Goal: Transaction & Acquisition: Purchase product/service

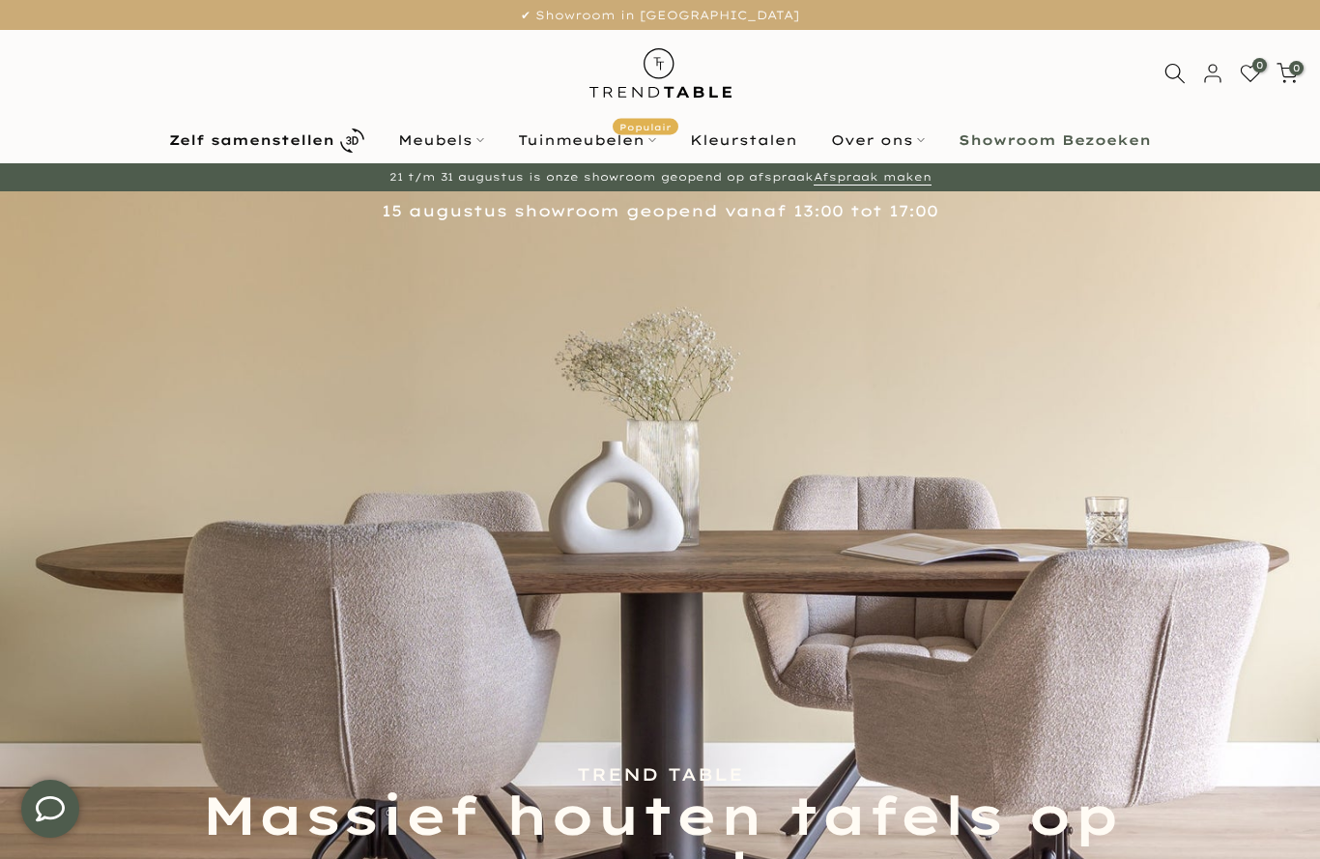
click at [1087, 141] on b "Showroom Bezoeken" at bounding box center [1055, 140] width 192 height 14
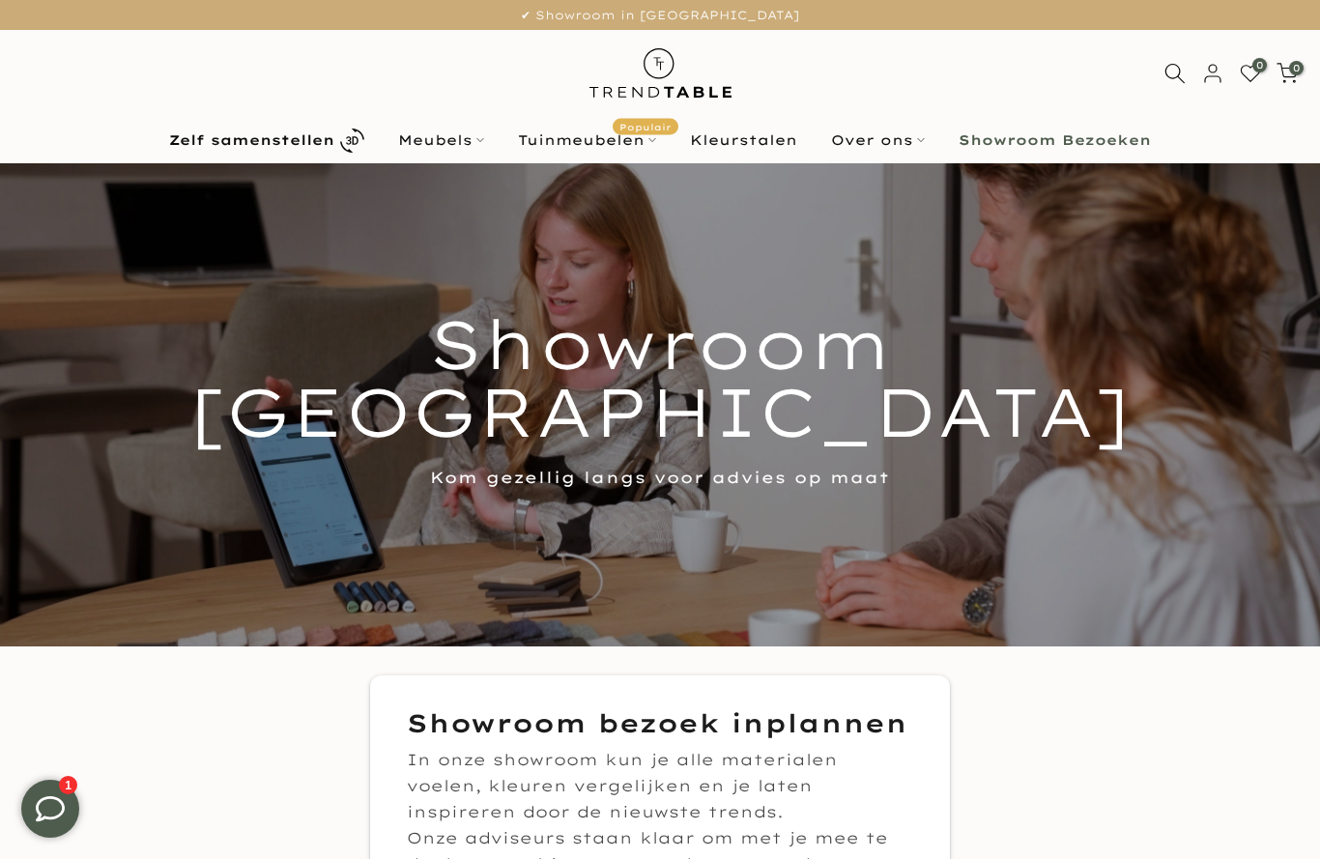
click at [578, 136] on html "Tuinmeubelen Populair" at bounding box center [587, 140] width 172 height 23
click at [603, 146] on html "Tuinmeubelen Populair" at bounding box center [587, 140] width 172 height 23
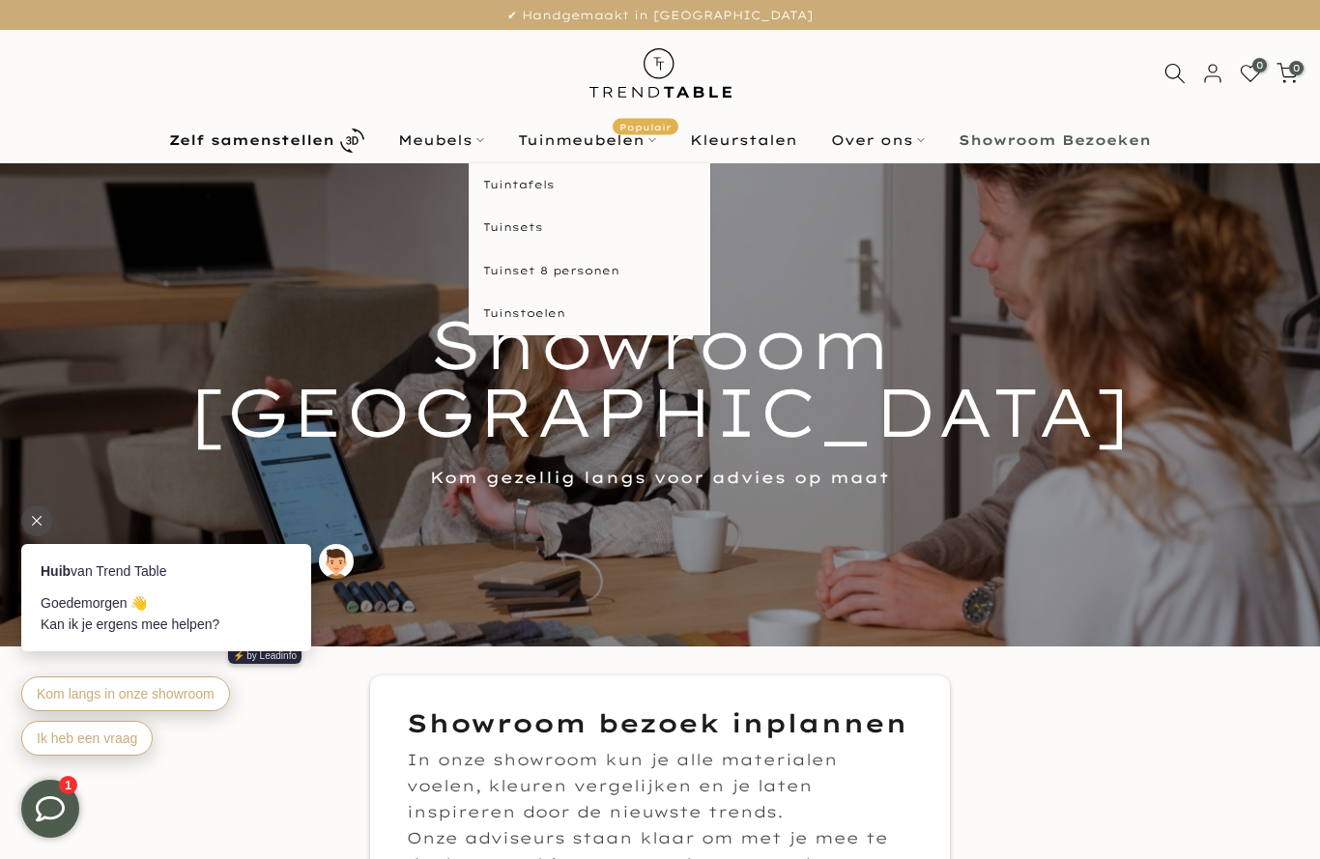
click at [509, 229] on html "Tuinsets" at bounding box center [590, 227] width 242 height 43
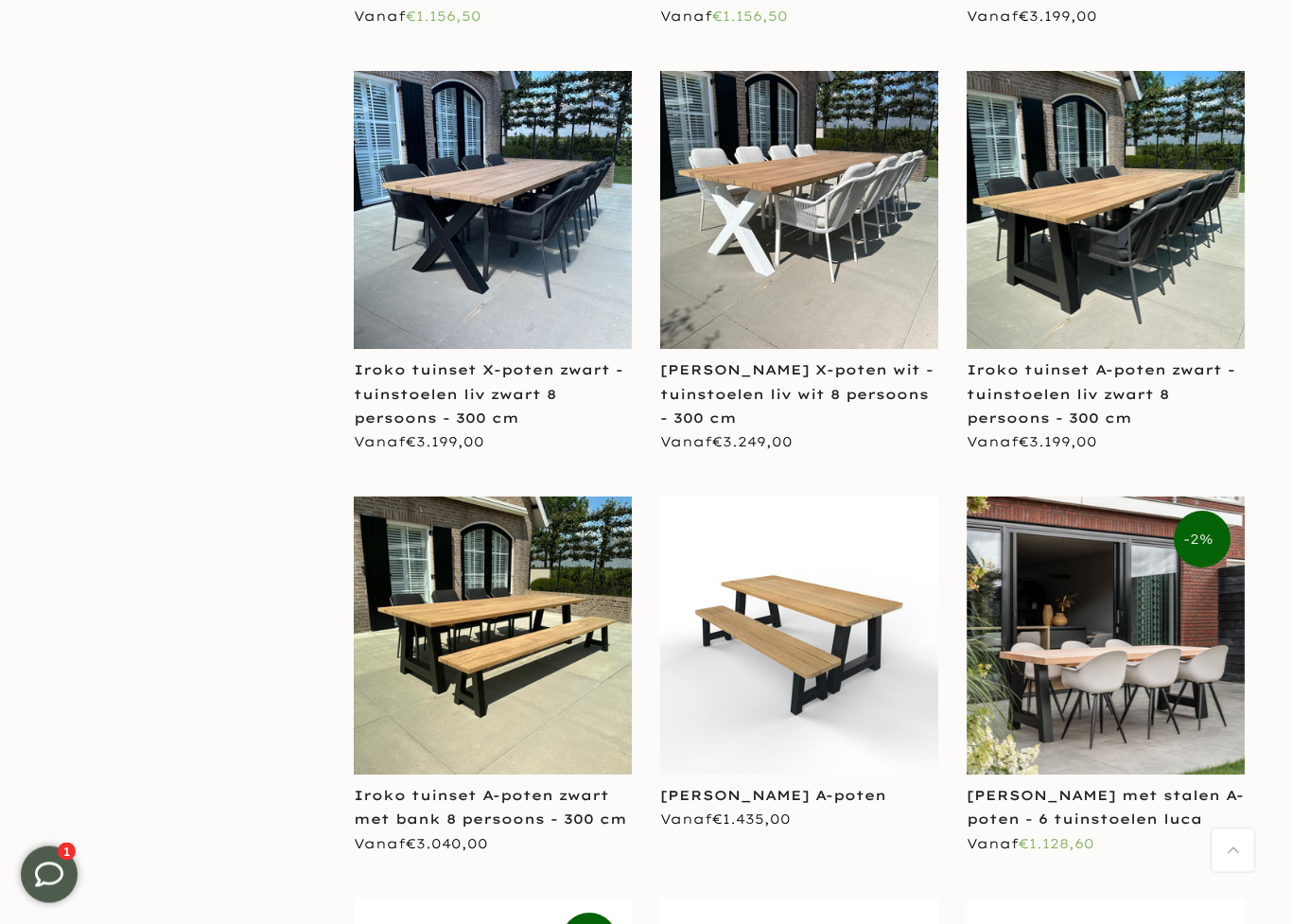
scroll to position [3170, 0]
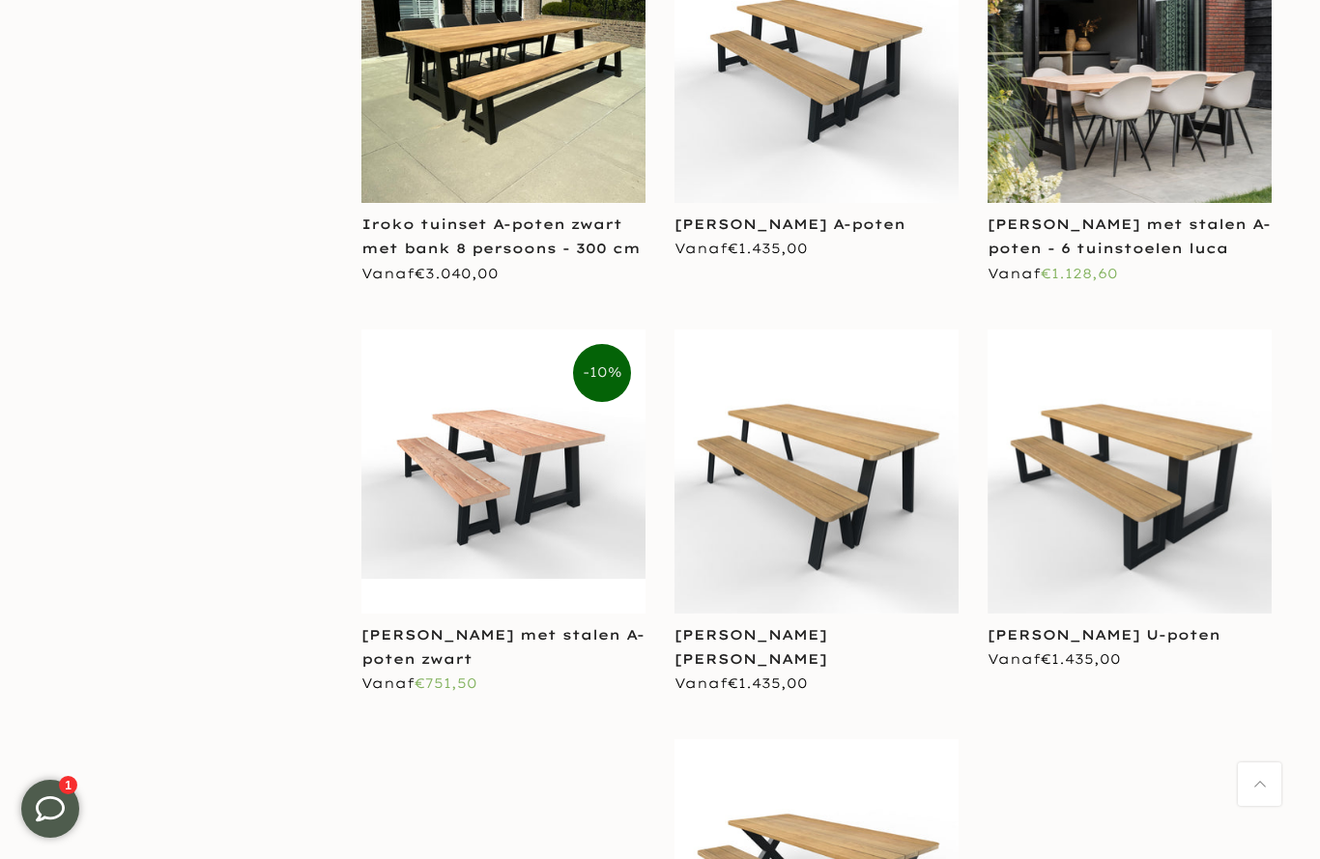
scroll to position [3819, 0]
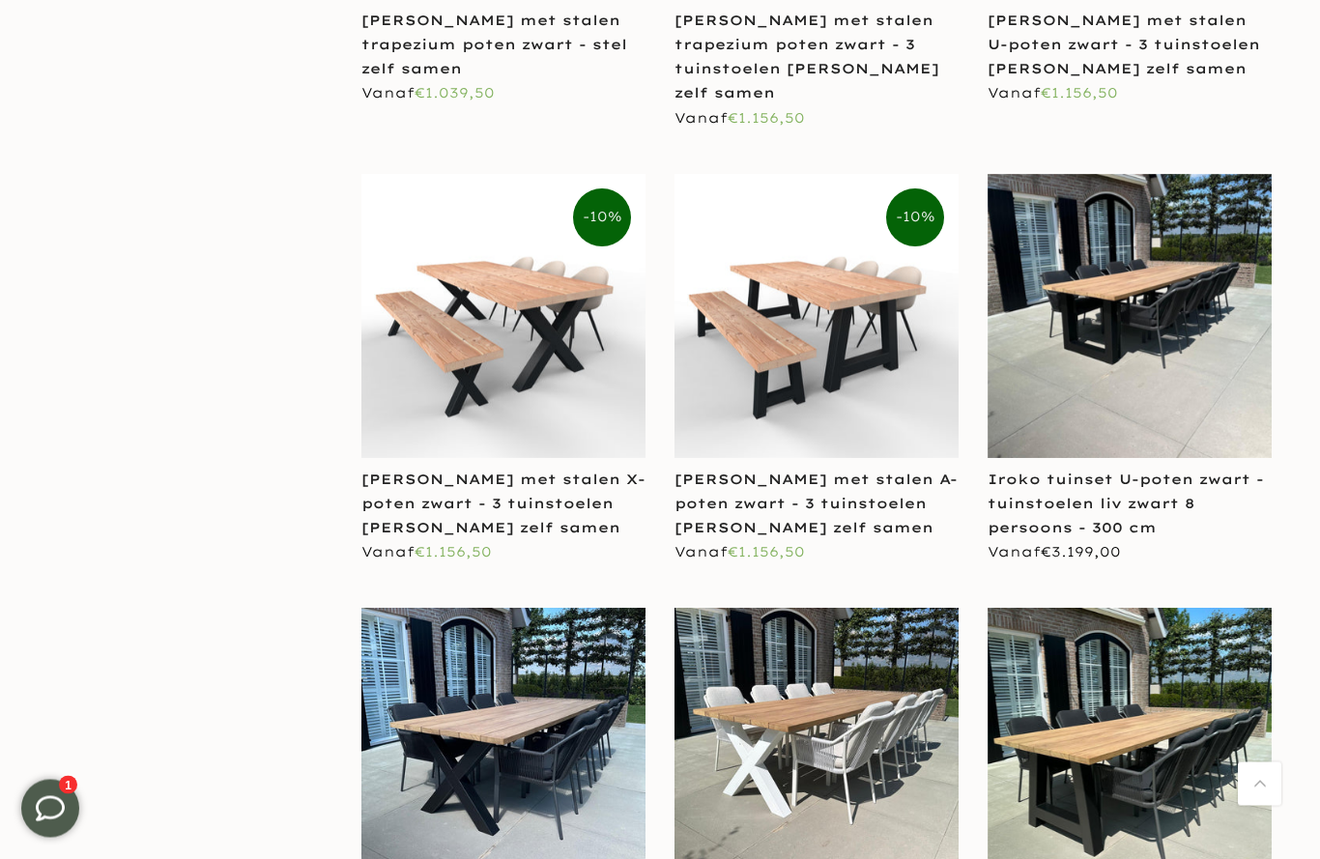
scroll to position [2462, 0]
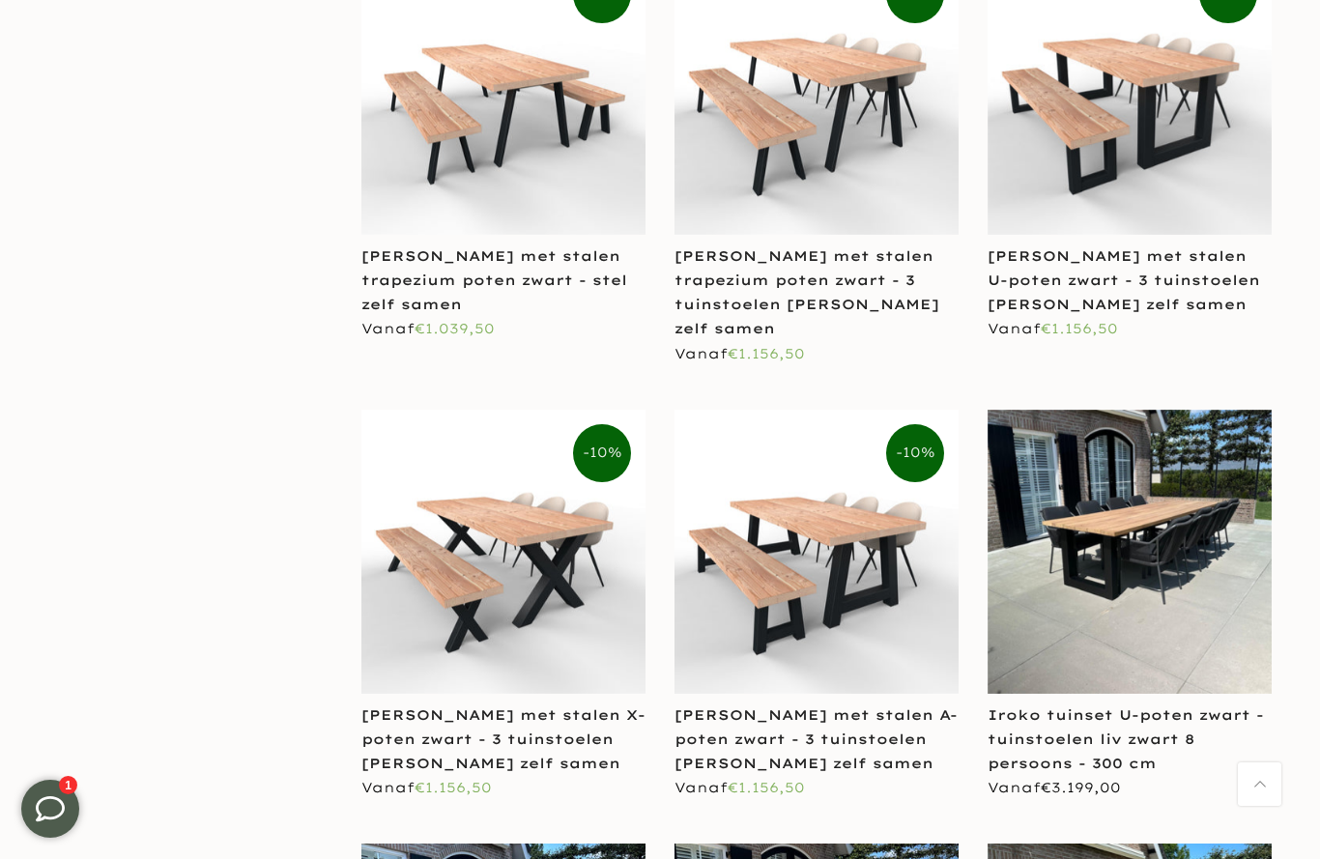
click at [90, 527] on aside "Collecties Alle producten Banken voor buiten Barsets Barstoelen Bartafels Deens…" at bounding box center [190, 317] width 313 height 4338
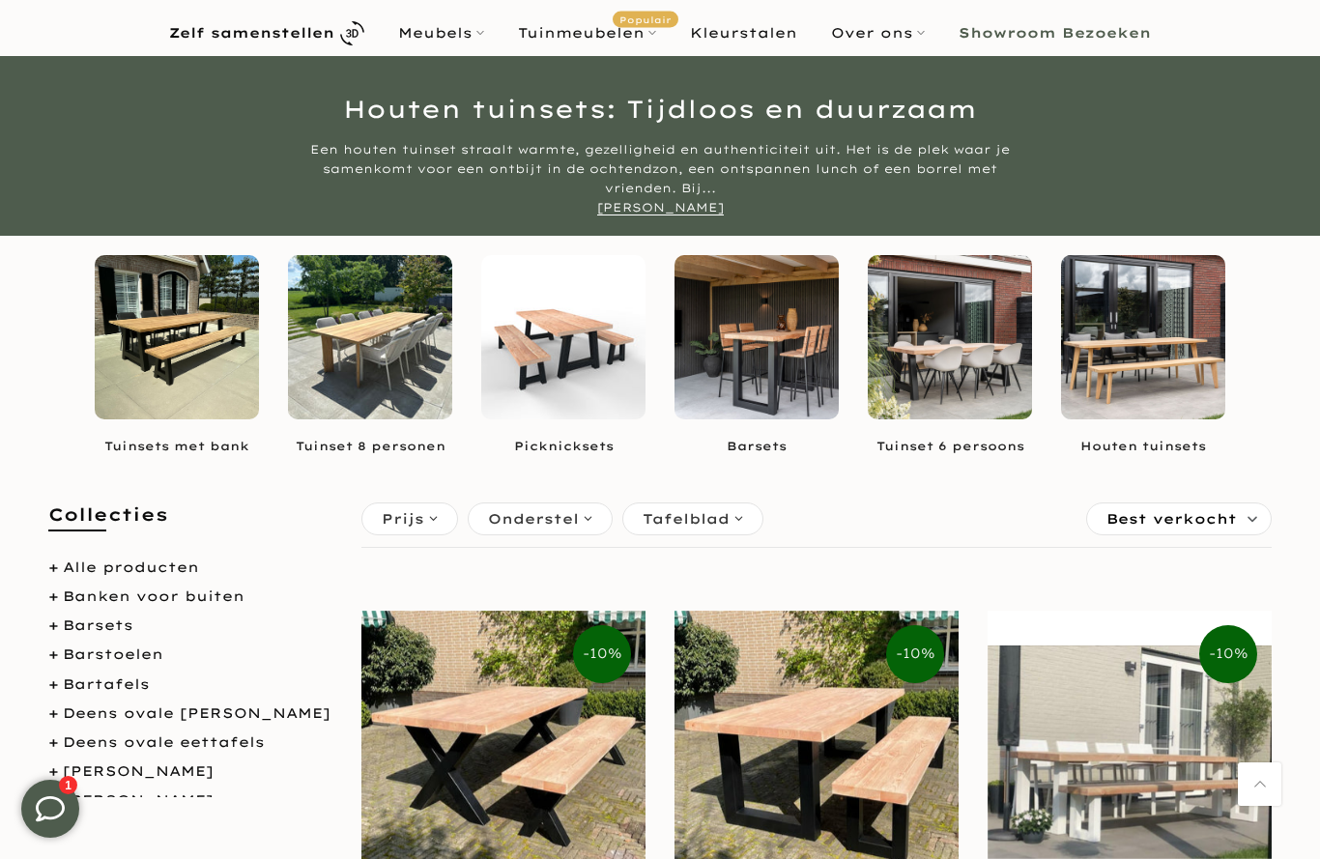
scroll to position [0, 0]
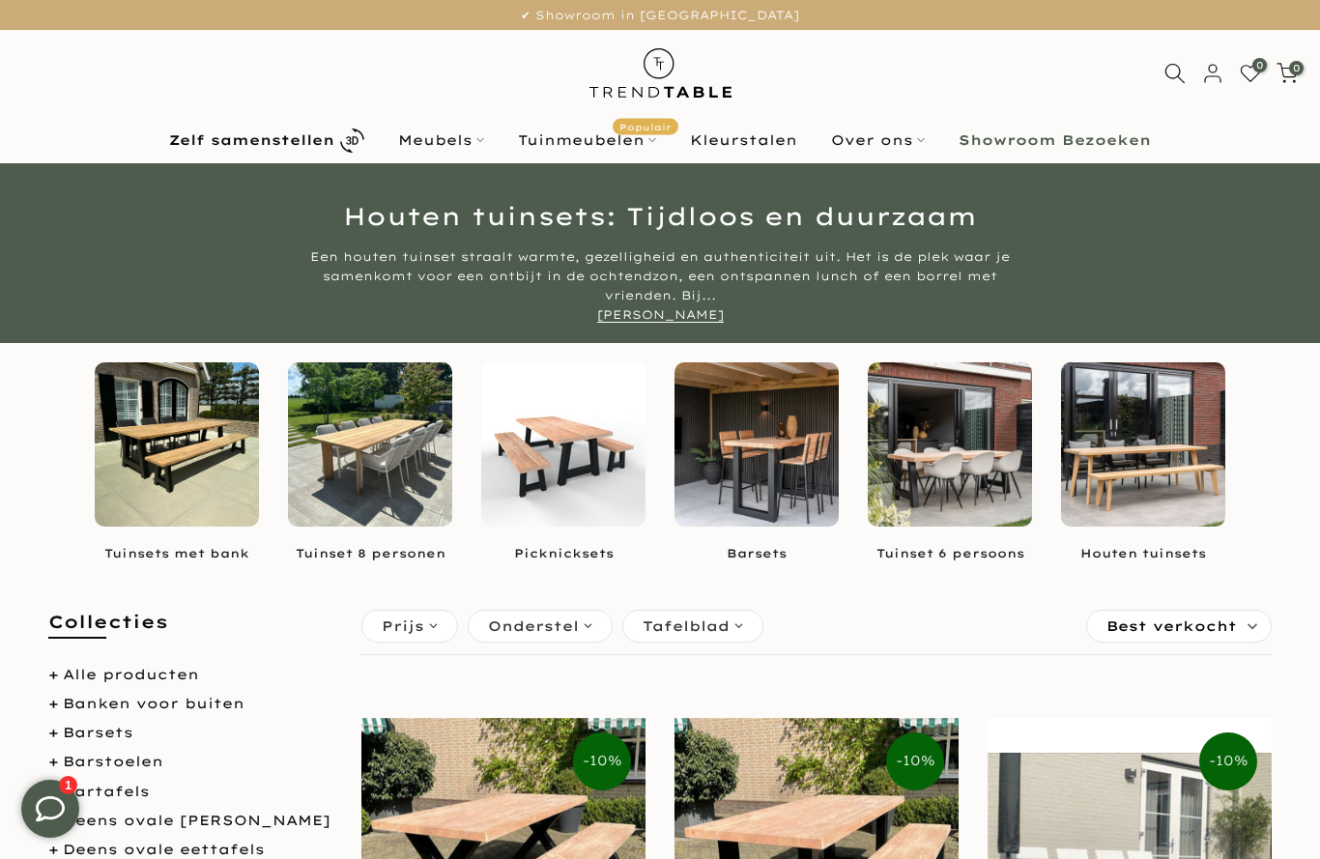
click at [552, 632] on span "Onderstel" at bounding box center [533, 626] width 91 height 21
click at [498, 706] on span "button" at bounding box center [490, 704] width 15 height 15
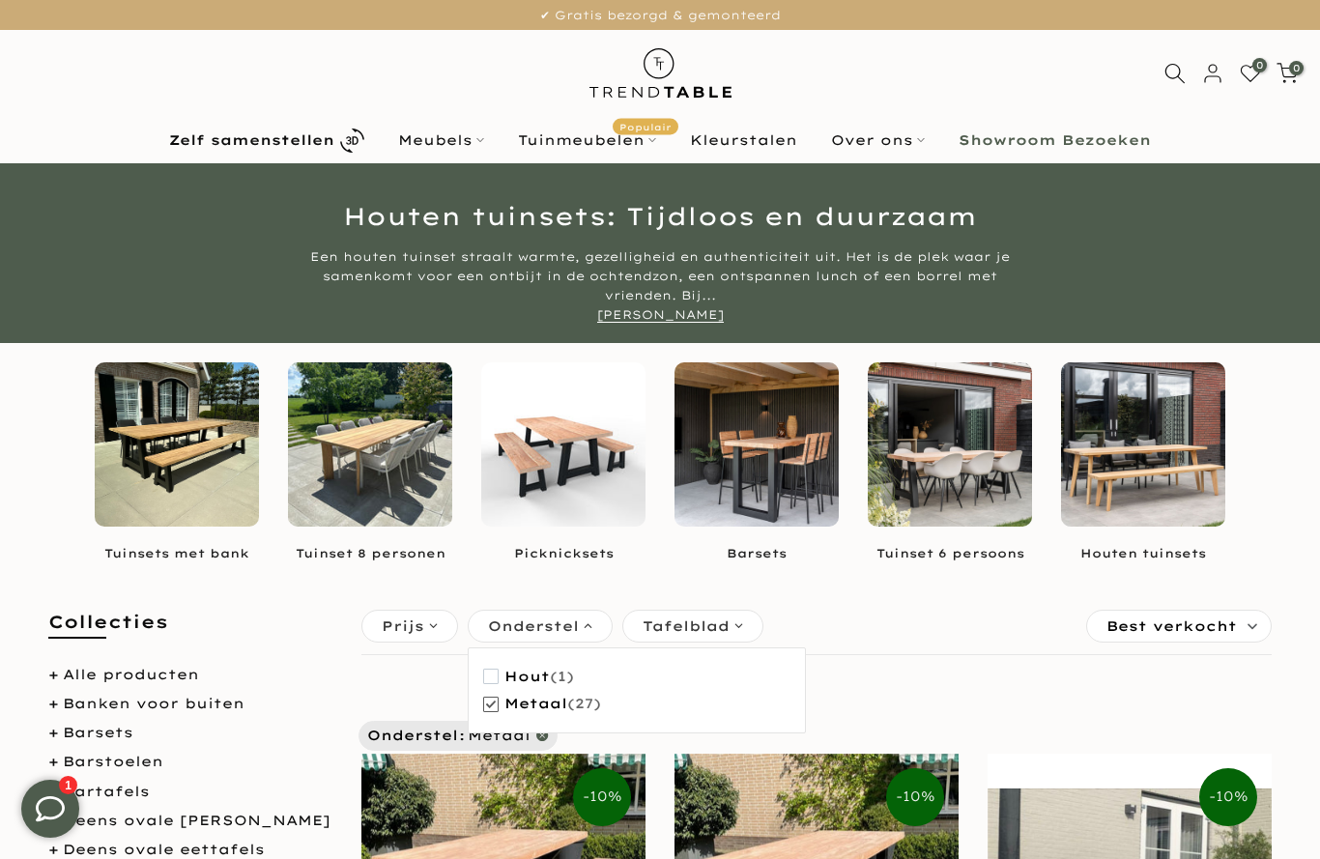
click at [501, 679] on button "Hout (1)" at bounding box center [528, 677] width 91 height 28
click at [723, 645] on div "Prijs ***** - **** Onderstel Wis Hout (1) Metaal (27) Tafelblad Douglas hout (1…" at bounding box center [563, 626] width 412 height 43
click at [696, 620] on span "Tafelblad" at bounding box center [686, 626] width 87 height 21
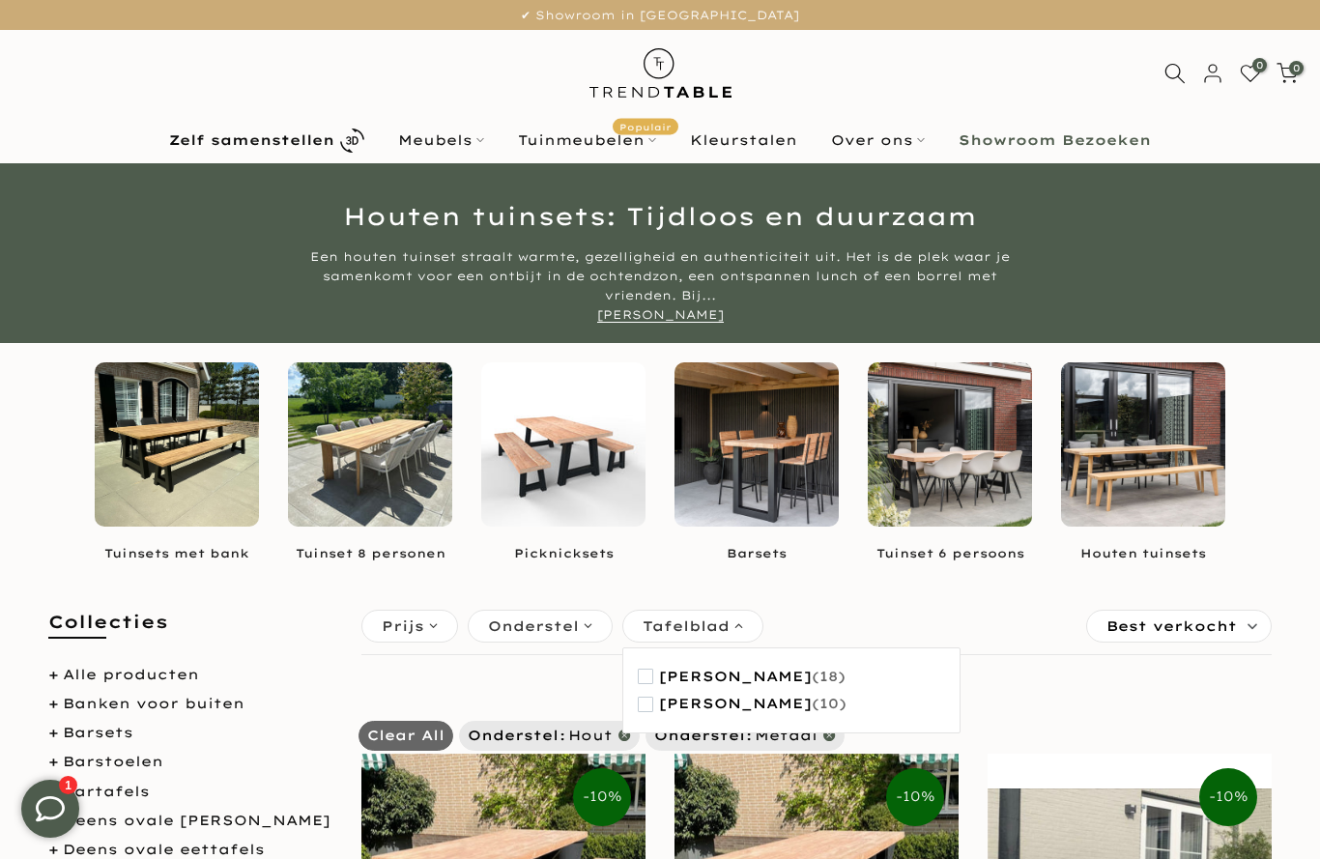
click at [649, 706] on span "button" at bounding box center [645, 704] width 15 height 15
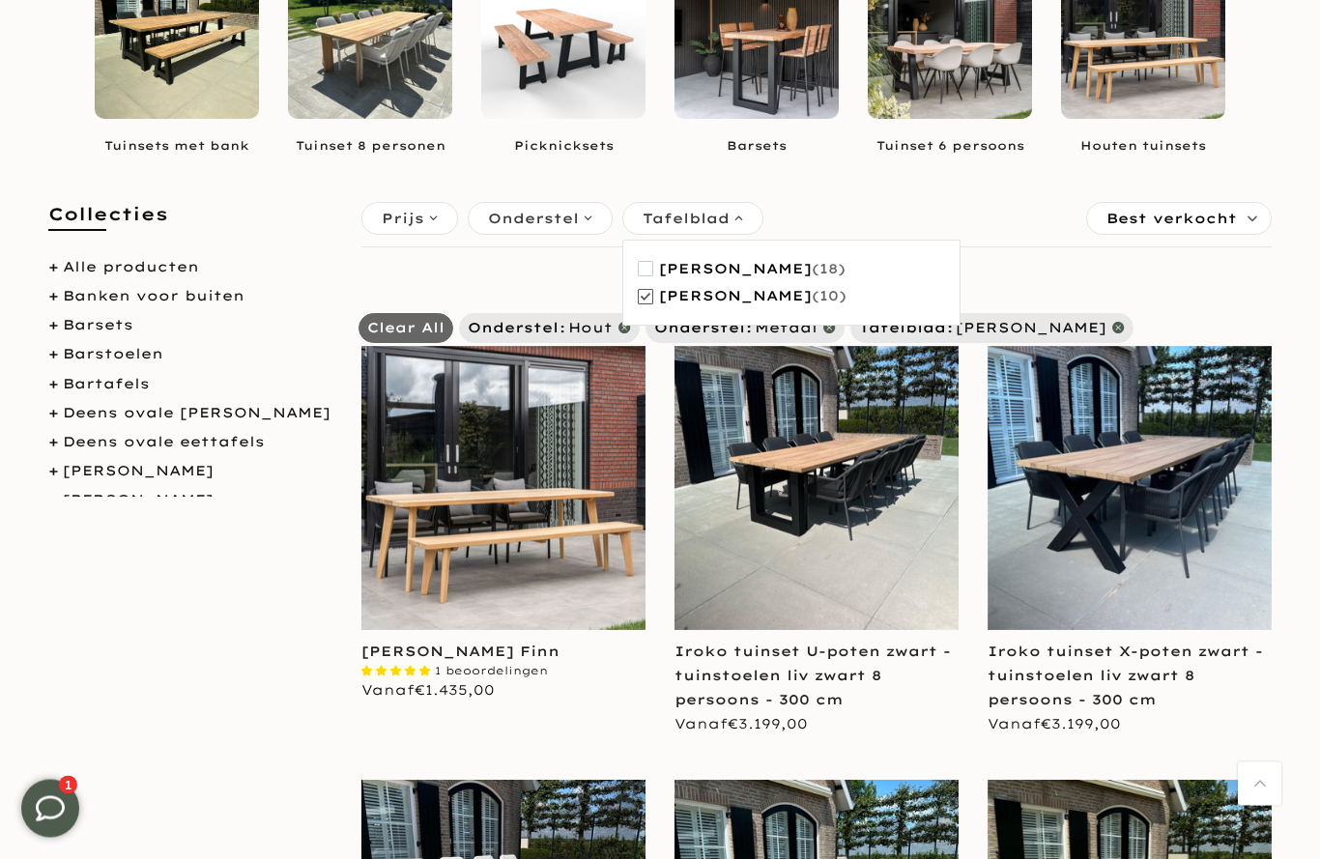
scroll to position [313, 0]
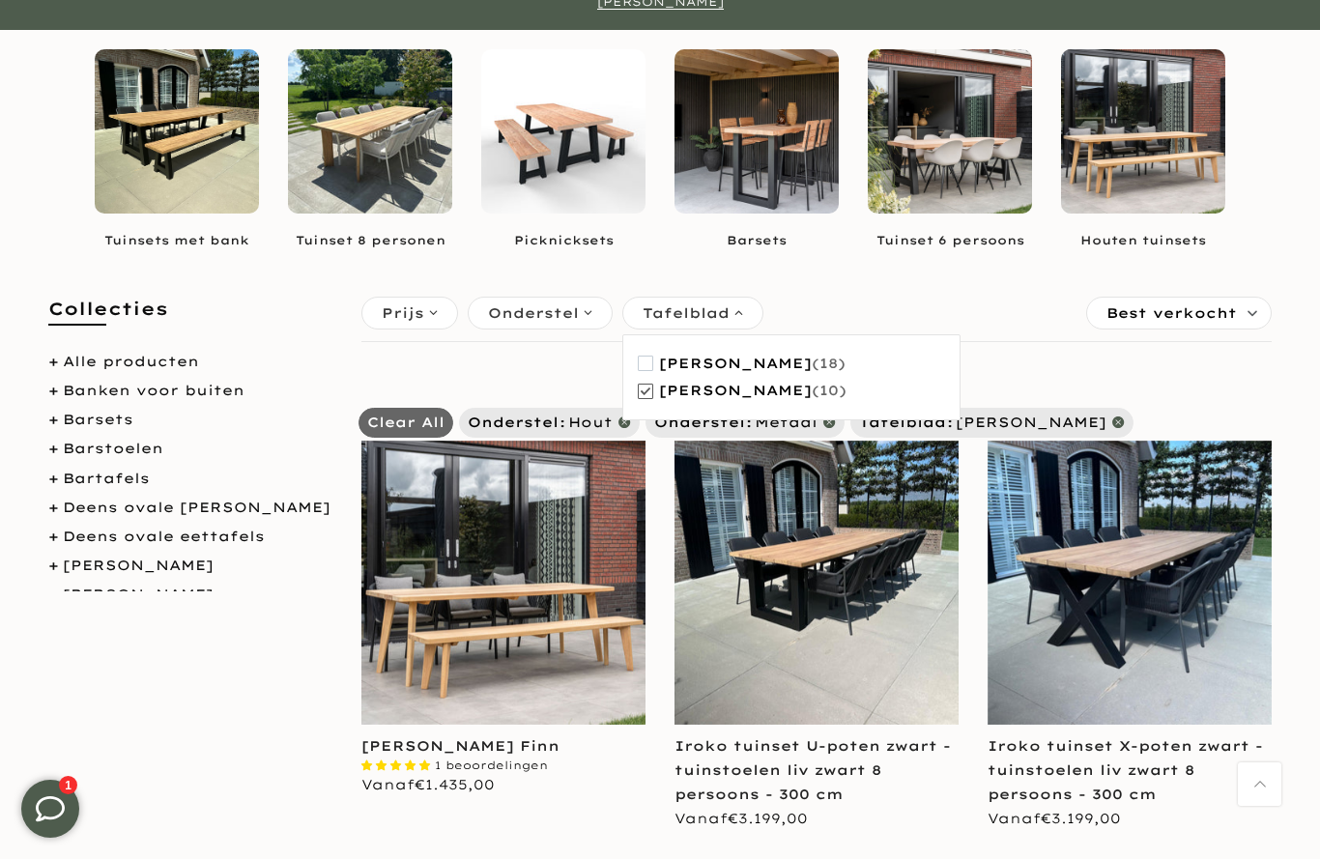
click at [554, 320] on span "Onderstel" at bounding box center [533, 312] width 91 height 21
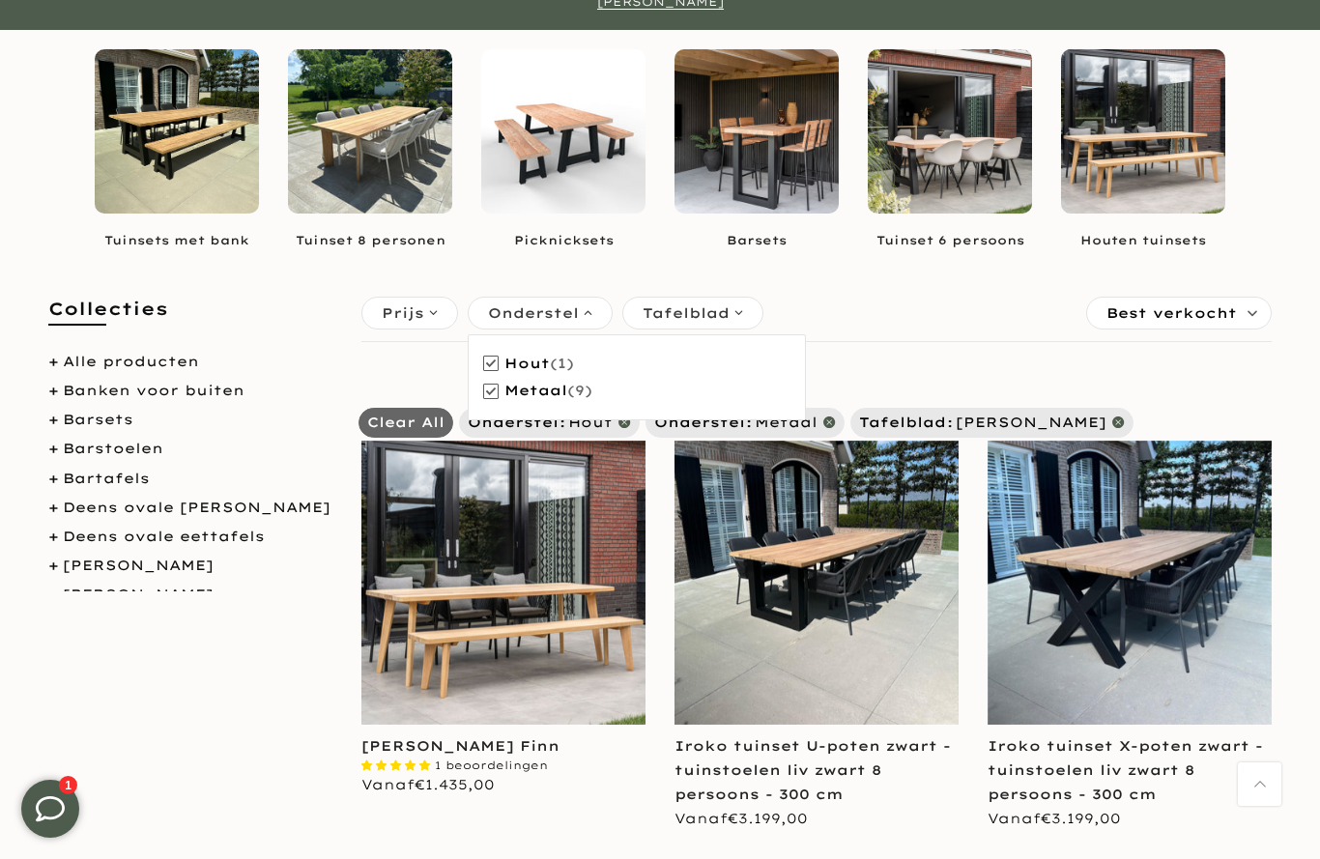
click at [699, 322] on span "Tafelblad" at bounding box center [686, 312] width 87 height 21
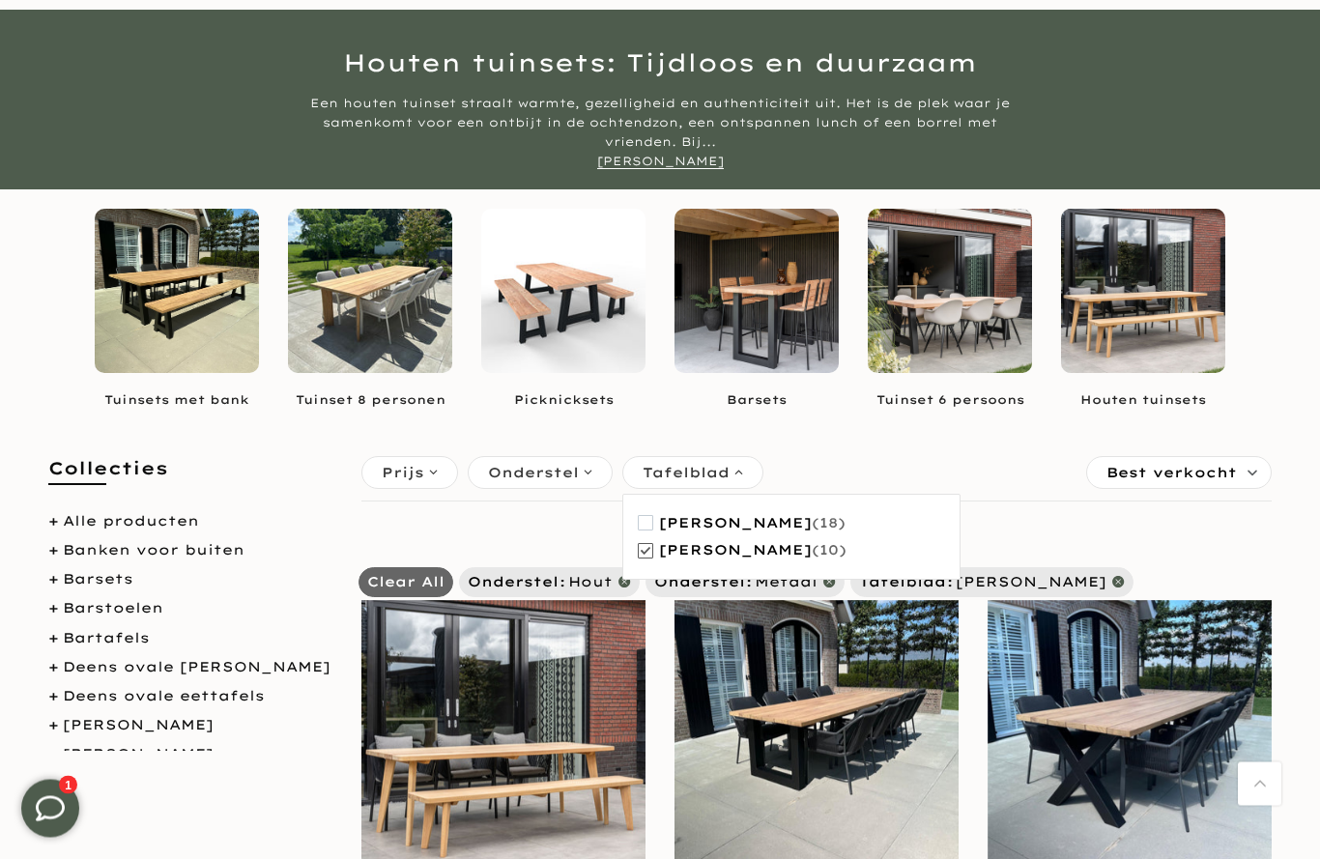
scroll to position [0, 0]
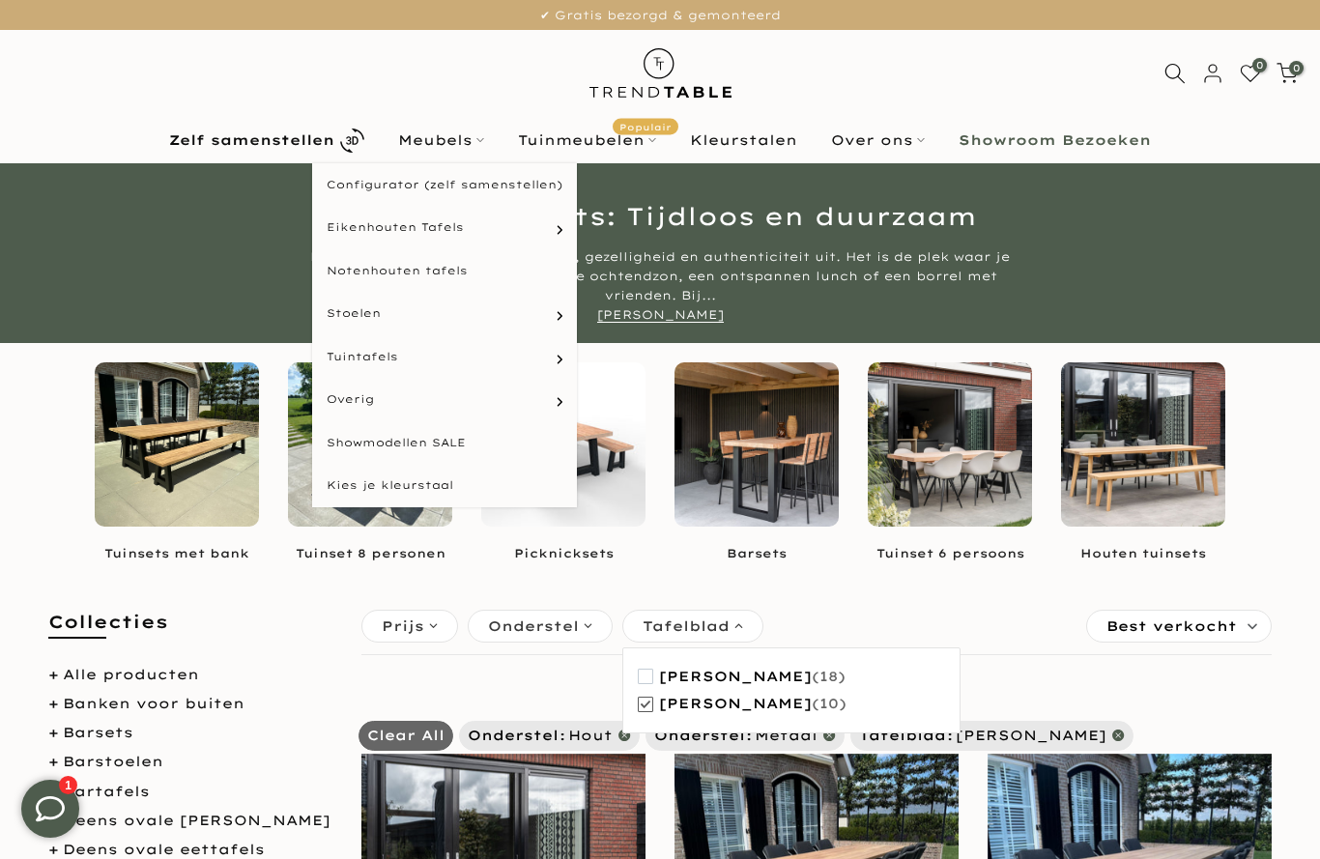
click at [446, 134] on html "Meubels" at bounding box center [442, 140] width 120 height 23
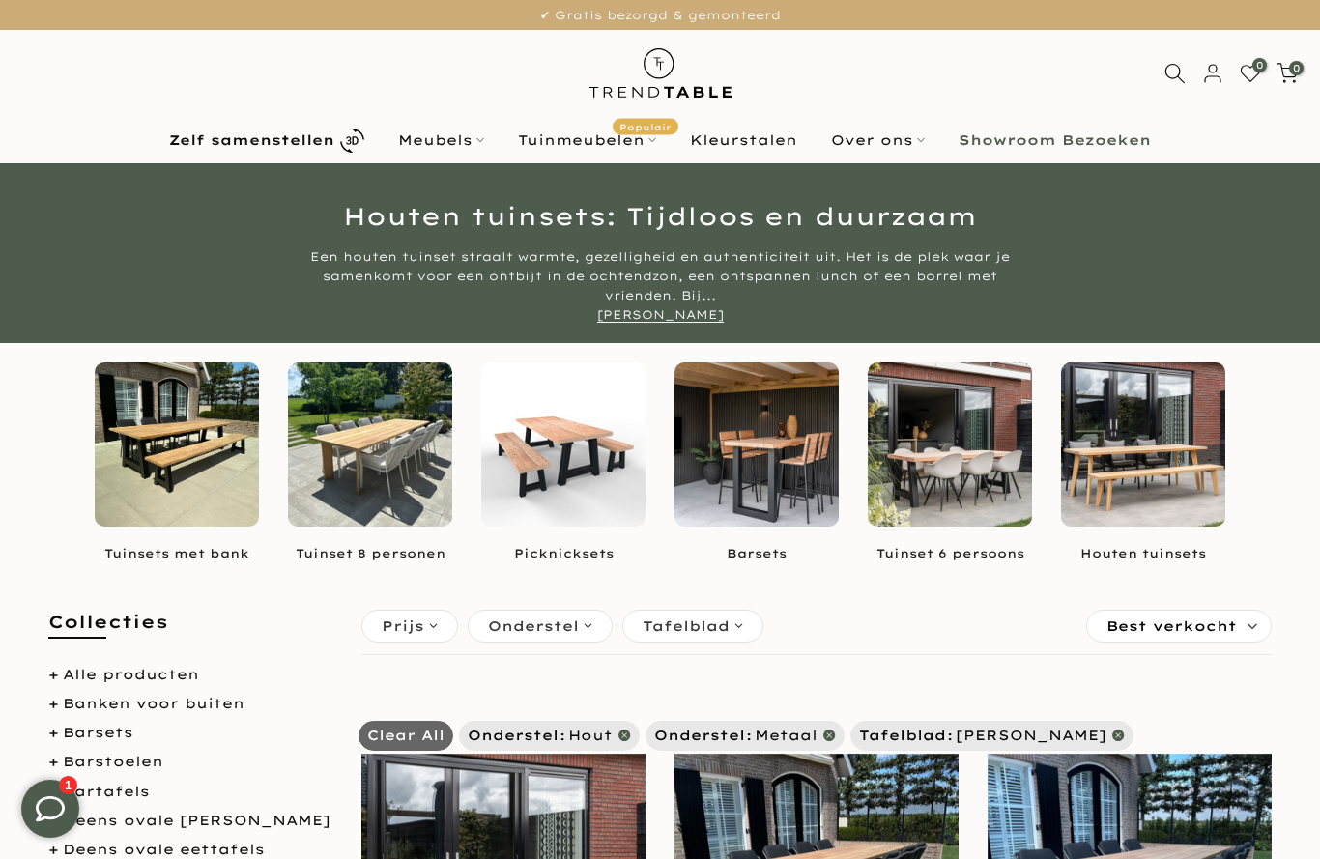
click at [458, 149] on html "Meubels" at bounding box center [442, 140] width 120 height 23
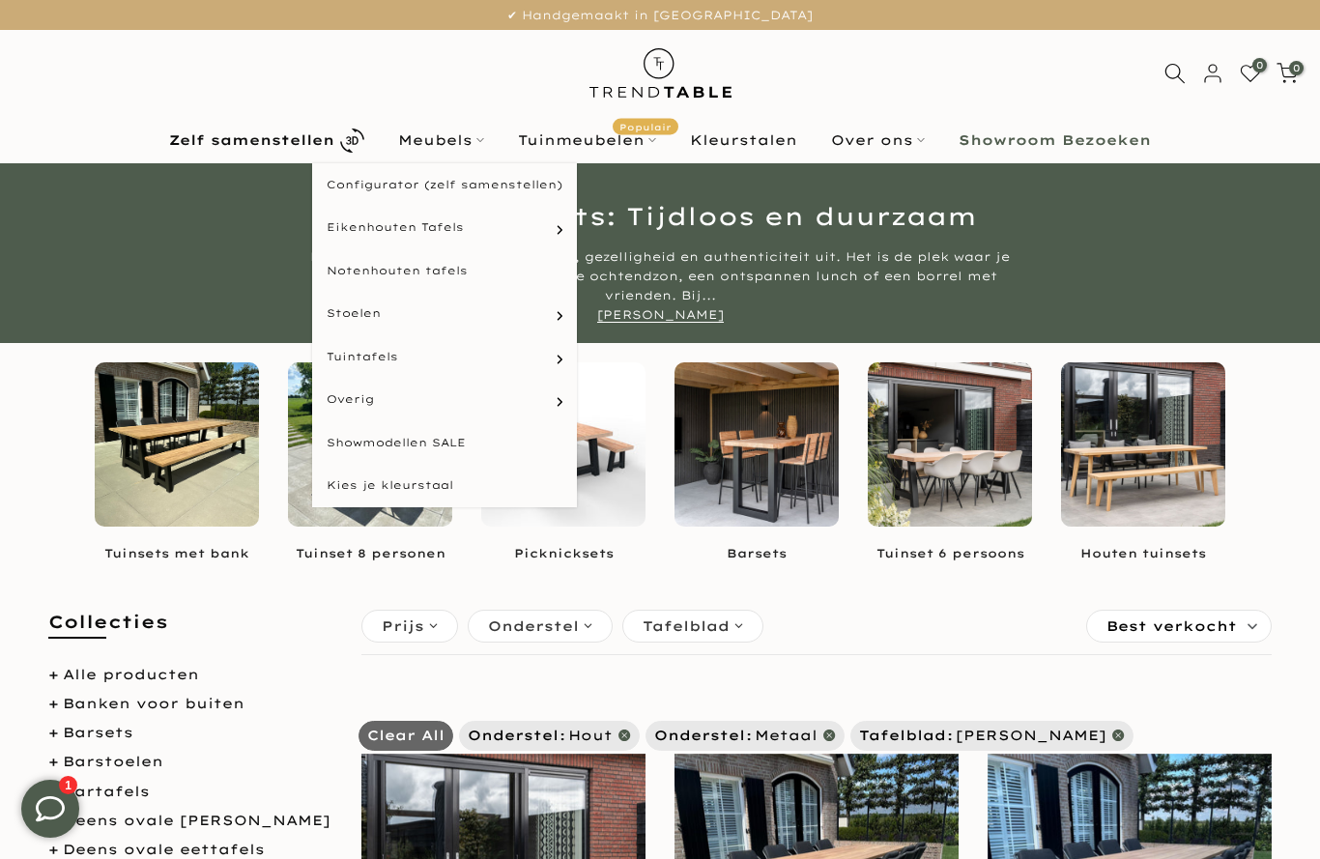
click at [0, 0] on html "Barstoelen" at bounding box center [0, 0] width 0 height 0
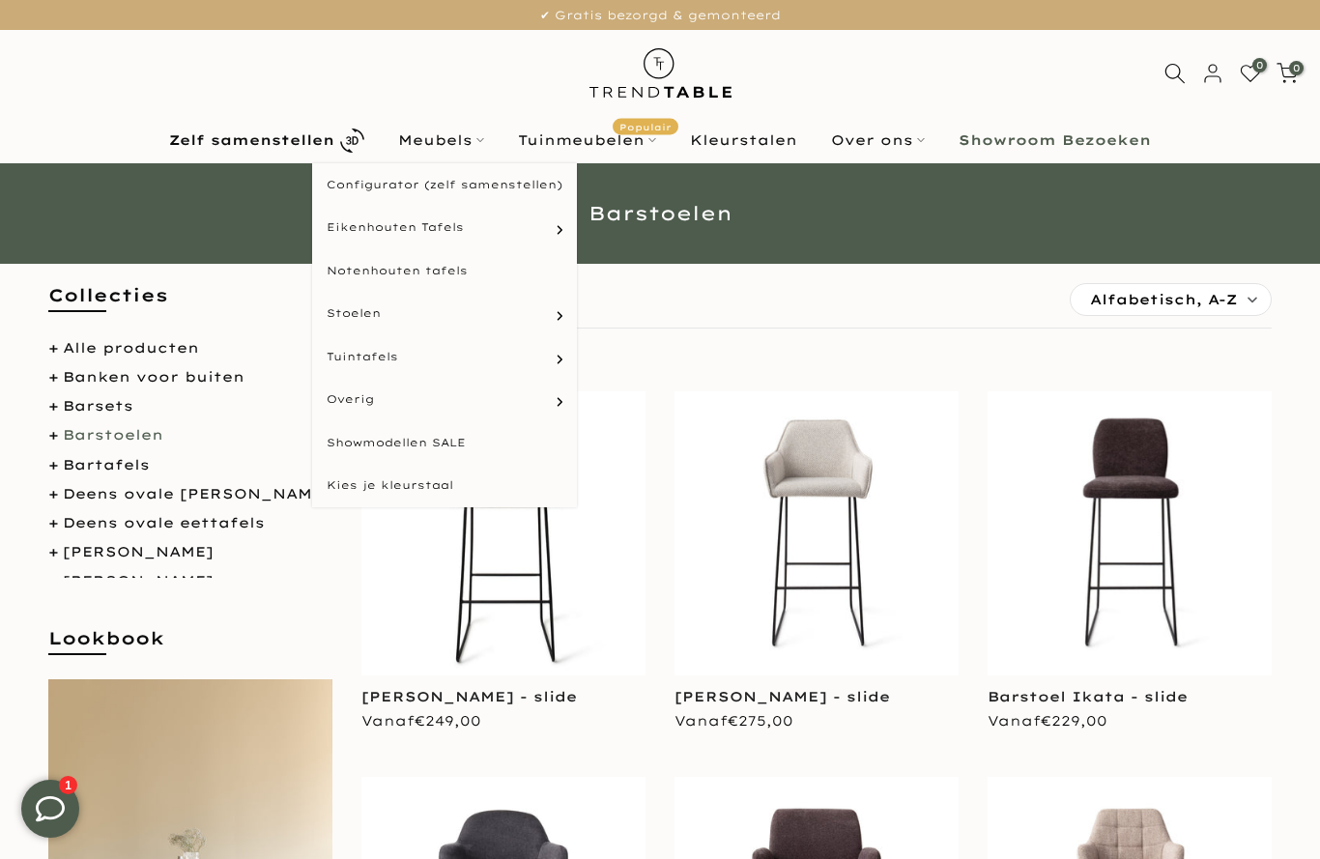
click at [459, 138] on html "Meubels" at bounding box center [442, 140] width 120 height 23
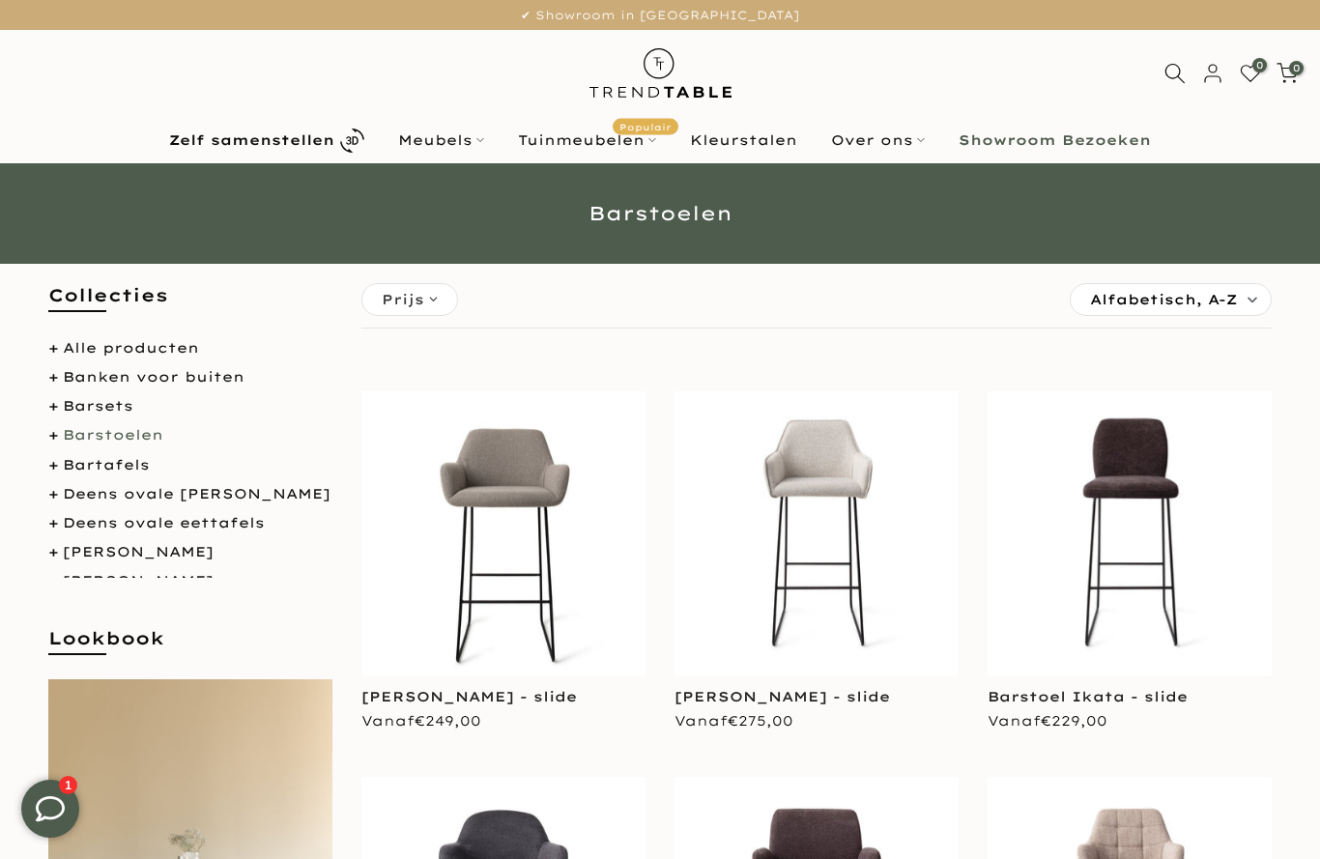
click at [437, 142] on html "Meubels" at bounding box center [442, 140] width 120 height 23
